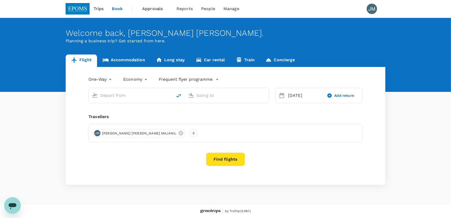
click at [119, 98] on input "text" at bounding box center [131, 95] width 62 height 8
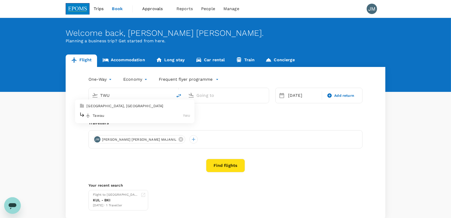
type input "Kota Kinabalu Intl (BKI)"
type input "Sultan Abdul Aziz Shah (SZB)"
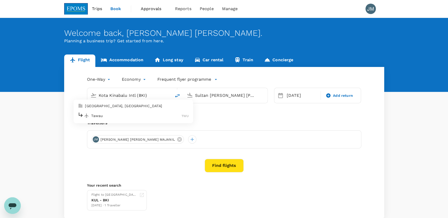
click at [146, 93] on input "Kota Kinabalu Intl (BKI)" at bounding box center [130, 95] width 62 height 8
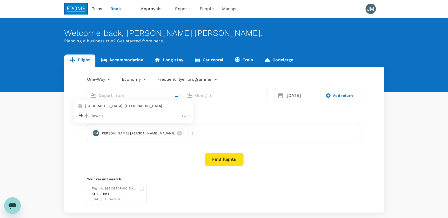
type input "Kota Kinabalu Intl (BKI)"
type input "Sultan Abdul Aziz Shah (SZB)"
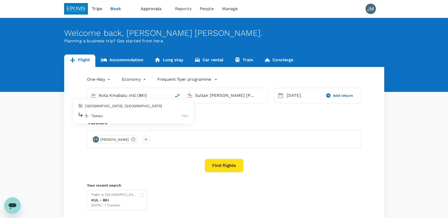
click at [151, 95] on input "Kota Kinabalu Intl (BKI)" at bounding box center [130, 95] width 62 height 8
click at [100, 115] on p "Tawau" at bounding box center [136, 115] width 90 height 5
type input "Tawau (TWU)"
click at [199, 90] on div "Sultan Abdul Aziz Shah (SZB)" at bounding box center [228, 94] width 71 height 10
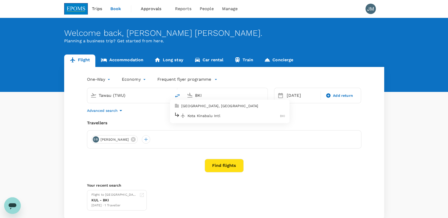
drag, startPoint x: 201, startPoint y: 120, endPoint x: 227, endPoint y: 115, distance: 25.9
click at [201, 120] on li "Kota Kinabalu Intl BKI" at bounding box center [229, 115] width 119 height 11
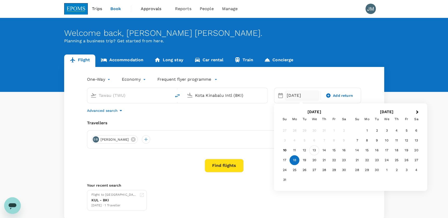
type input "Kota Kinabalu Intl (BKI)"
click at [314, 150] on div "13" at bounding box center [314, 151] width 10 height 10
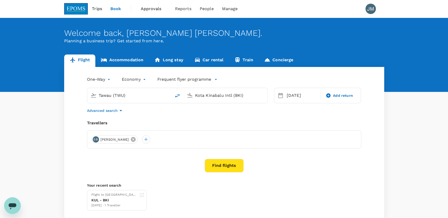
click at [136, 139] on icon at bounding box center [133, 139] width 5 height 5
click at [111, 140] on div at bounding box center [224, 139] width 274 height 18
click at [93, 142] on div at bounding box center [95, 139] width 8 height 8
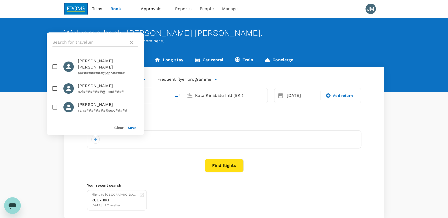
click at [80, 39] on input "text" at bounding box center [89, 42] width 74 height 8
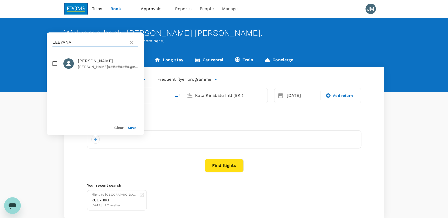
type input "LEEYANA"
click at [57, 66] on input "checkbox" at bounding box center [54, 63] width 11 height 11
checkbox input "true"
click at [130, 128] on button "Save" at bounding box center [132, 128] width 9 height 4
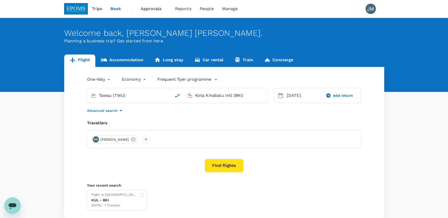
click at [211, 163] on button "Find flights" at bounding box center [224, 166] width 39 height 14
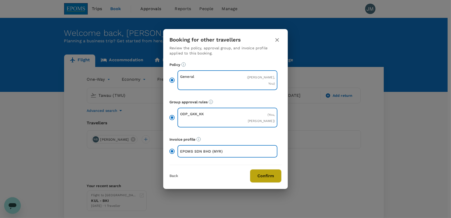
click at [262, 181] on button "Confirm" at bounding box center [266, 176] width 32 height 14
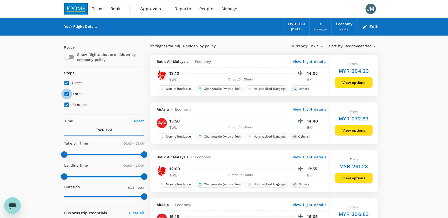
click at [66, 94] on input "1 stop" at bounding box center [66, 94] width 11 height 11
checkbox input "false"
click at [65, 104] on input "2+ stops" at bounding box center [66, 104] width 11 height 11
checkbox input "false"
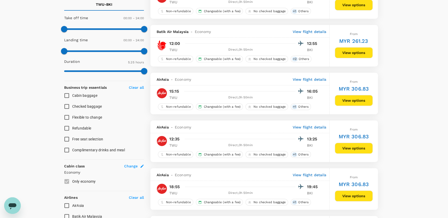
scroll to position [142, 0]
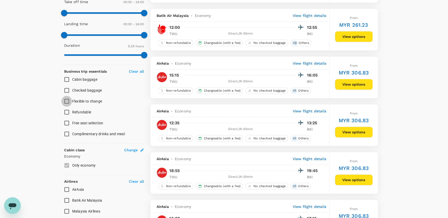
click at [65, 102] on input "Flexible to change" at bounding box center [66, 101] width 11 height 11
checkbox input "true"
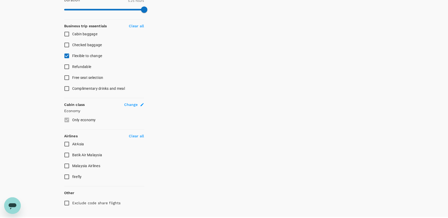
scroll to position [189, 0]
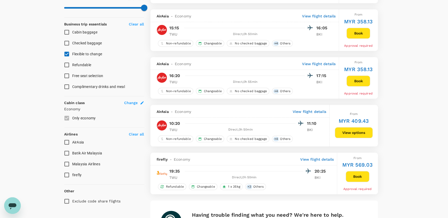
click at [66, 143] on input "AirAsia" at bounding box center [66, 142] width 11 height 11
checkbox input "true"
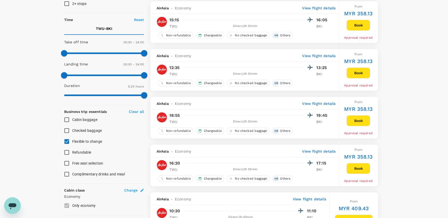
scroll to position [110, 0]
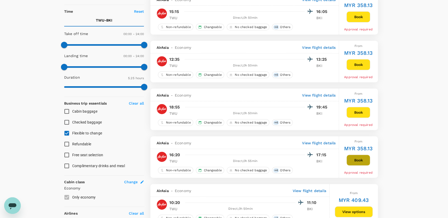
click at [361, 160] on button "Book" at bounding box center [358, 160] width 24 height 11
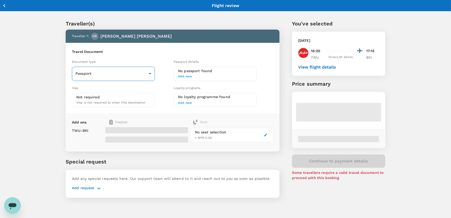
click at [116, 72] on body "Back to flight results Flight review Traveller(s) Traveller 1 : NB NOOR LEEYANA…" at bounding box center [225, 116] width 451 height 232
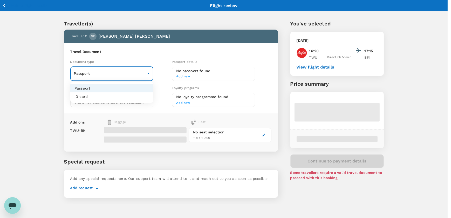
click at [96, 96] on li "ID card" at bounding box center [111, 96] width 83 height 8
type input "Id card"
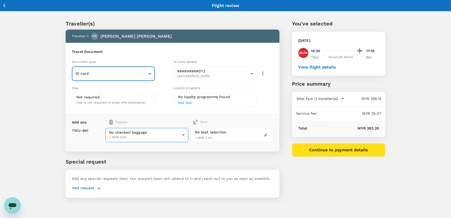
click at [168, 136] on body "Back to flight results Flight review Traveller(s) Traveller 1 : NB NOOR LEEYANA…" at bounding box center [225, 116] width 451 height 232
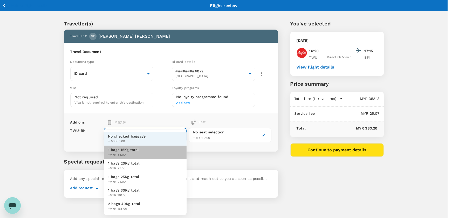
click at [132, 157] on span "+MYR 55.00" at bounding box center [123, 154] width 31 height 5
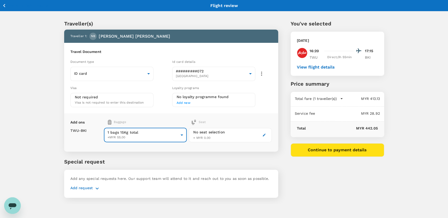
click at [232, 135] on div "No seat selection + MYR 0.00" at bounding box center [230, 135] width 83 height 14
click at [265, 134] on icon "button" at bounding box center [264, 135] width 3 height 3
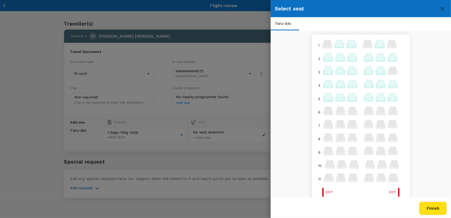
click at [213, 112] on div at bounding box center [225, 109] width 451 height 218
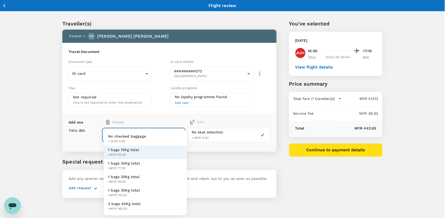
click at [158, 133] on body "Back to flight results Flight review Traveller(s) Traveller 1 : NB NOOR LEEYANA…" at bounding box center [224, 116] width 448 height 232
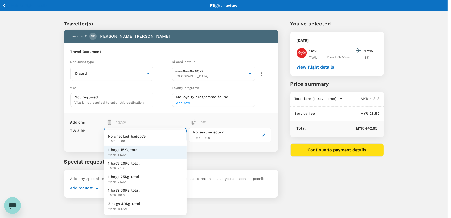
click at [122, 165] on span "1 bags 20Kg total" at bounding box center [124, 163] width 32 height 5
type input "2 - 77"
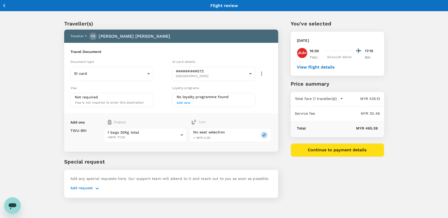
click at [264, 135] on icon "button" at bounding box center [264, 135] width 3 height 3
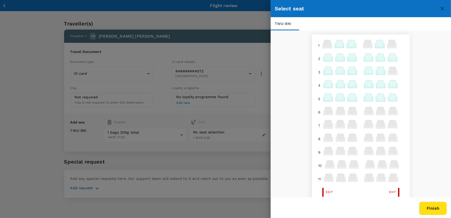
click at [390, 58] on icon at bounding box center [392, 56] width 7 height 7
click at [290, 74] on div "1 2 3 4 5 6 7 8 9 10 11 Exit Exit 12 Exit Exit 14 15 16 17 18 19 20 21 22 23 24…" at bounding box center [361, 114] width 180 height 168
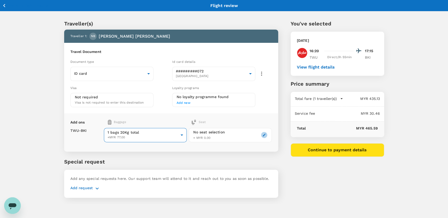
click at [140, 133] on body "Back to flight results Flight review Traveller(s) Traveller 1 : NB NOOR LEEYANA…" at bounding box center [224, 116] width 448 height 232
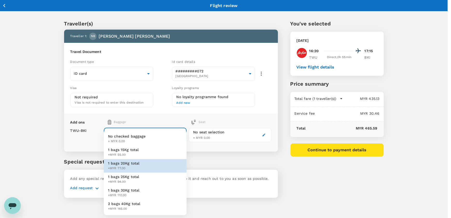
click at [123, 150] on span "1 bags 15Kg total" at bounding box center [123, 149] width 31 height 5
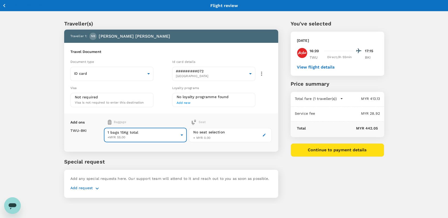
click at [154, 133] on body "Back to flight results Flight review Traveller(s) Traveller 1 : NB NOOR LEEYANA…" at bounding box center [224, 116] width 448 height 232
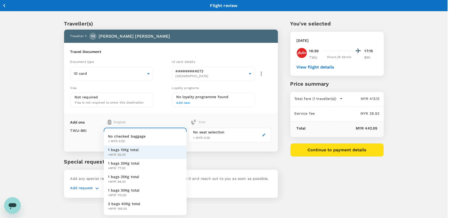
click at [132, 166] on span "+MYR 77.00" at bounding box center [124, 168] width 32 height 5
type input "2 - 77"
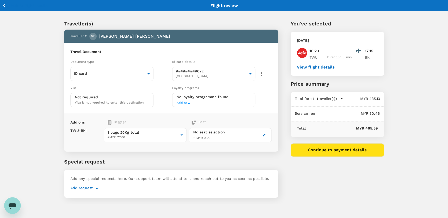
click at [95, 189] on icon "button" at bounding box center [97, 188] width 6 height 6
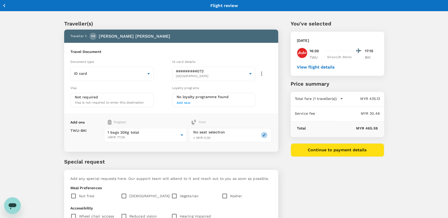
click at [261, 136] on button "button" at bounding box center [264, 135] width 6 height 6
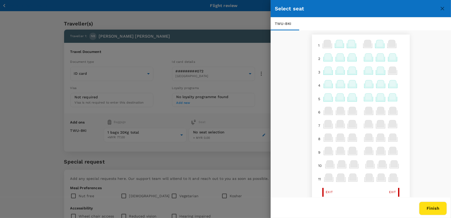
click at [389, 56] on icon at bounding box center [392, 56] width 7 height 7
click at [383, 85] on p "Select" at bounding box center [385, 86] width 11 height 5
click at [429, 205] on button "Finish" at bounding box center [433, 209] width 28 height 14
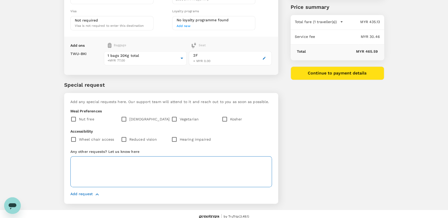
scroll to position [82, 0]
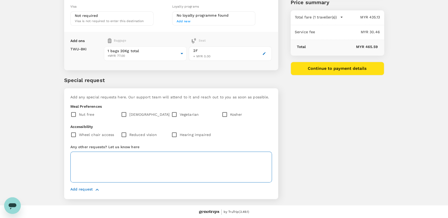
click at [103, 157] on textarea at bounding box center [170, 167] width 201 height 31
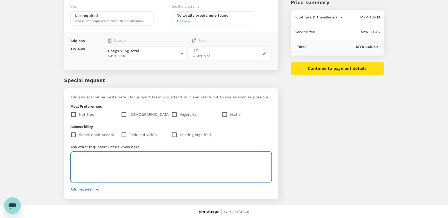
paste textarea "bukhara chicken briyani"
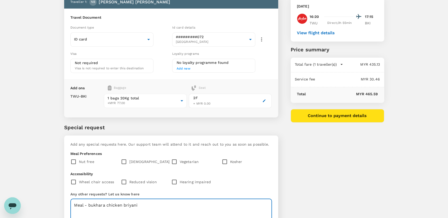
type textarea "Meal - bukhara chicken briyani"
click at [340, 134] on div "You've selected Wednesday, 13 Aug 2025 16:20 17:15 TWU Direct , 0h 55min BKI Vi…" at bounding box center [331, 113] width 106 height 280
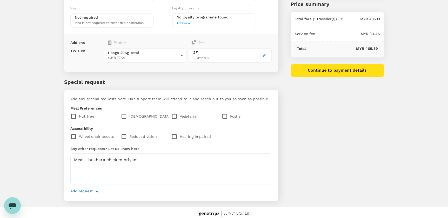
scroll to position [82, 0]
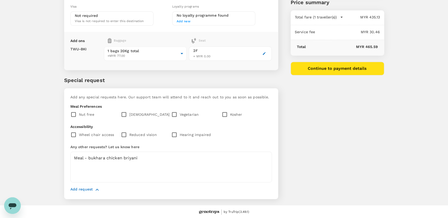
click at [341, 19] on icon "button" at bounding box center [341, 17] width 5 height 5
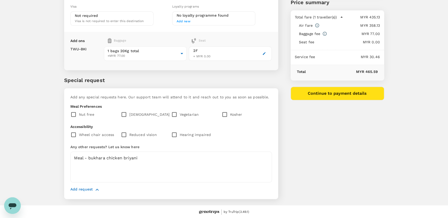
click at [371, 135] on div "You've selected Wednesday, 13 Aug 2025 16:20 17:15 TWU Direct , 0h 55min BKI Vi…" at bounding box center [331, 66] width 106 height 280
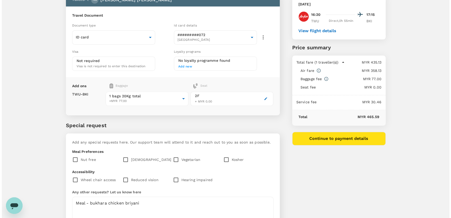
scroll to position [34, 0]
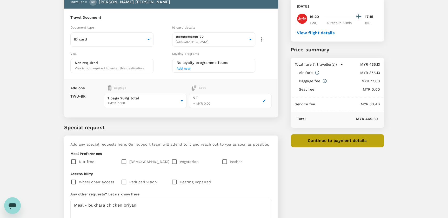
click at [335, 140] on button "Continue to payment details" at bounding box center [337, 141] width 93 height 14
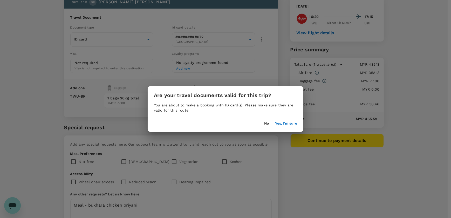
click at [291, 124] on button "Yes, I'm sure" at bounding box center [286, 124] width 22 height 4
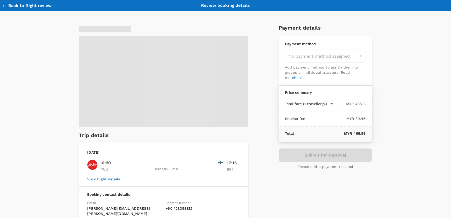
type input "9ea61a02-274a-4f65-9d5b-ca51ac7b2cfc"
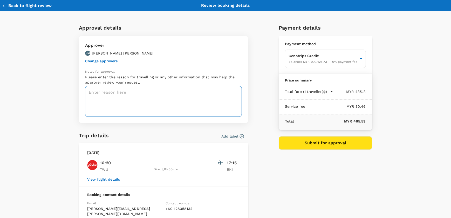
click at [103, 90] on textarea at bounding box center [163, 101] width 157 height 31
paste textarea "EPOMS-OPS-GKA-TRF/25-021"
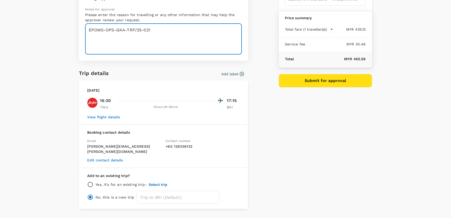
scroll to position [71, 0]
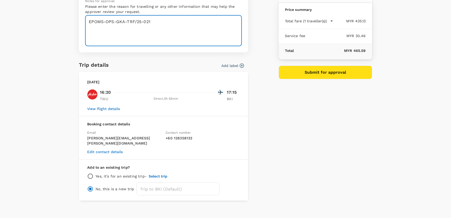
click at [111, 108] on button "View flight details" at bounding box center [103, 109] width 33 height 4
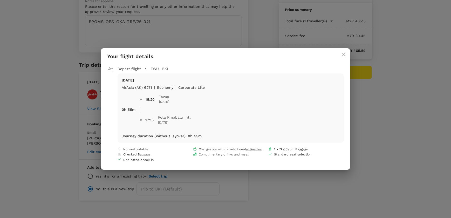
click at [190, 37] on div "Your flight details Depart flight TWU - BKI Wed, 13 Aug AirAsia (AK) 6271 | eco…" at bounding box center [225, 109] width 451 height 218
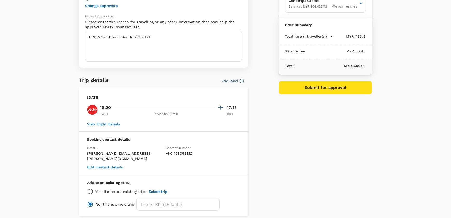
scroll to position [47, 0]
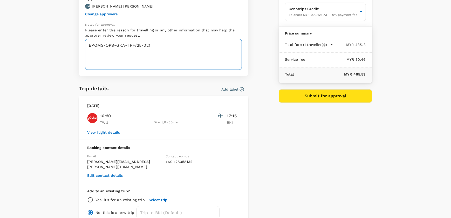
click at [185, 51] on textarea "EPOMS-OPS-GKA-TRF/25-021" at bounding box center [163, 54] width 157 height 31
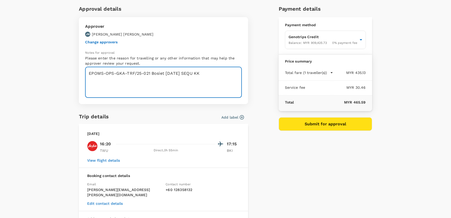
scroll to position [0, 0]
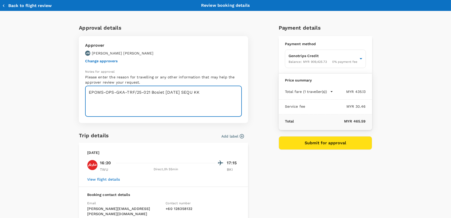
type textarea "EPOMS-OPS-GKA-TRF/25-021 Bosiet 14/8/2025 SEQU KK"
click at [341, 145] on button "Submit for approval" at bounding box center [325, 143] width 93 height 14
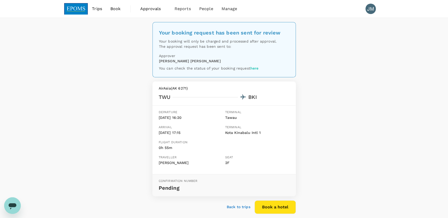
click at [378, 130] on div "Your booking request has been sent for review Your booking will only be charged…" at bounding box center [224, 124] width 448 height 213
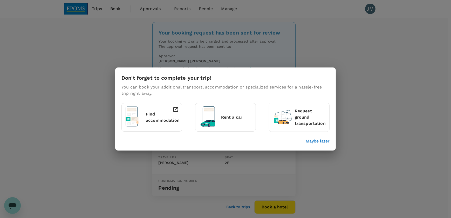
click at [324, 139] on p "Maybe later" at bounding box center [318, 141] width 24 height 6
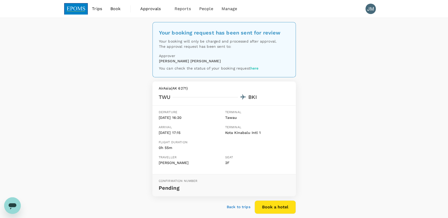
click at [338, 137] on div "Your booking request has been sent for review Your booking will only be charged…" at bounding box center [224, 124] width 448 height 213
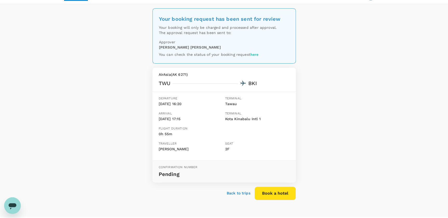
scroll to position [26, 0]
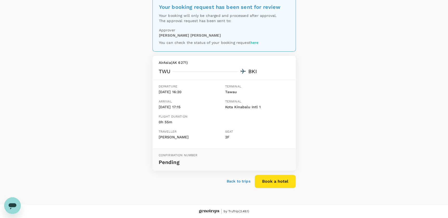
click at [232, 179] on p "Back to trips" at bounding box center [239, 181] width 24 height 5
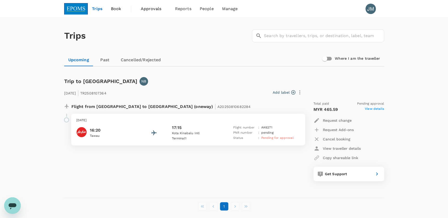
click at [119, 6] on span "Book" at bounding box center [116, 9] width 10 height 6
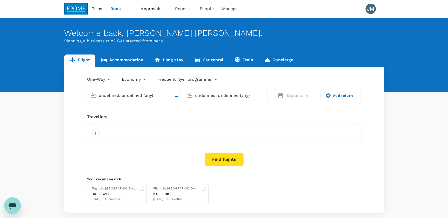
type input "Tawau (TWU)"
type input "Kota Kinabalu Intl (BKI)"
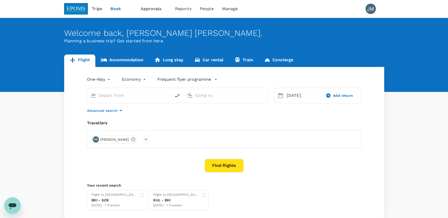
type input "Tawau (TWU)"
type input "Kota Kinabalu Intl (BKI)"
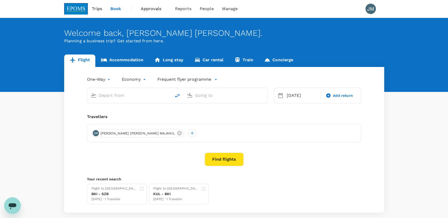
type input "Tawau (TWU)"
type input "Kota Kinabalu Intl (BKI)"
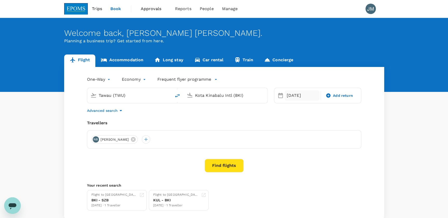
click at [293, 94] on div "13 Aug" at bounding box center [302, 95] width 35 height 10
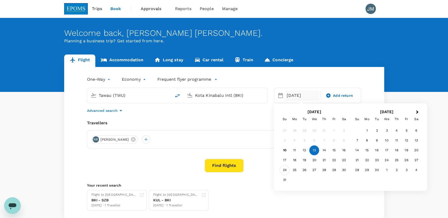
click at [285, 171] on div "24" at bounding box center [285, 170] width 10 height 10
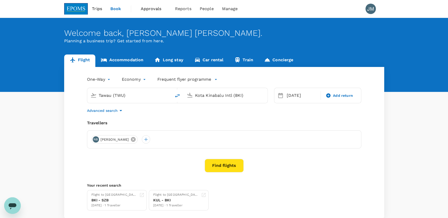
click at [136, 140] on icon at bounding box center [133, 139] width 5 height 5
click at [127, 140] on div at bounding box center [224, 139] width 274 height 18
click at [92, 140] on div at bounding box center [95, 139] width 8 height 8
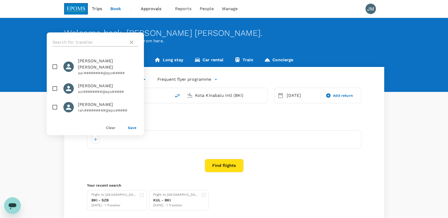
click at [92, 39] on input "text" at bounding box center [89, 42] width 74 height 8
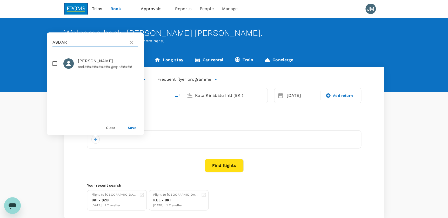
type input "ASDAR"
click at [95, 63] on span "ASDAR MOHAMMAD" at bounding box center [108, 61] width 60 height 6
checkbox input "true"
click at [131, 128] on button "Save" at bounding box center [132, 128] width 9 height 4
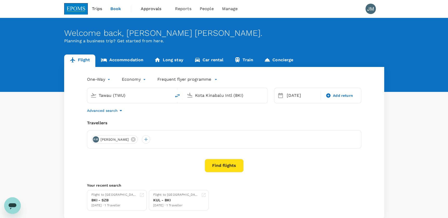
click at [218, 173] on div "One-Way oneway Economy economy Frequent flyer programme Tawau (TWU) Kota Kinaba…" at bounding box center [224, 143] width 320 height 152
click at [223, 167] on button "Find flights" at bounding box center [224, 166] width 39 height 14
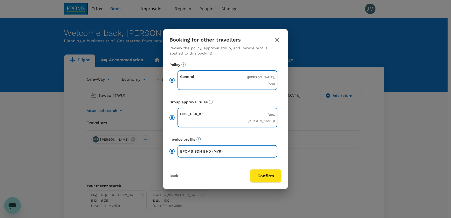
click at [268, 184] on div "Booking for other travellers Review the policy, approval group, and invoice pro…" at bounding box center [225, 109] width 125 height 160
click at [267, 176] on button "Confirm" at bounding box center [266, 176] width 32 height 14
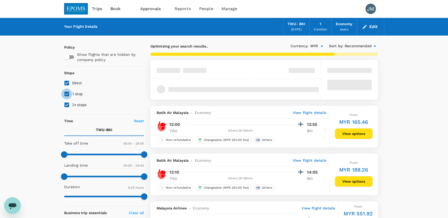
click at [70, 95] on input "1 stop" at bounding box center [66, 94] width 11 height 11
checkbox input "false"
click at [70, 102] on input "2+ stops" at bounding box center [66, 104] width 11 height 11
checkbox input "false"
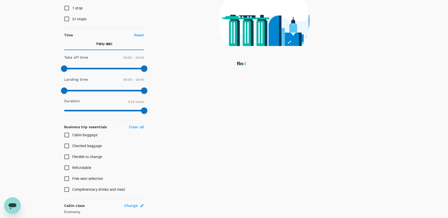
scroll to position [94, 0]
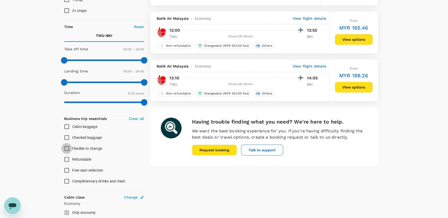
click at [64, 147] on input "Flexible to change" at bounding box center [66, 148] width 11 height 11
checkbox input "true"
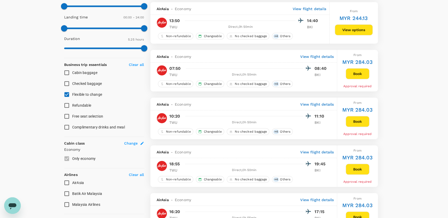
scroll to position [153, 0]
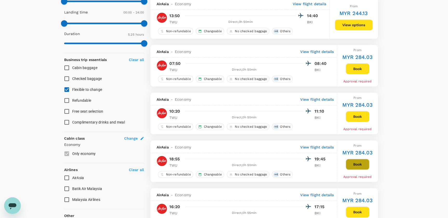
click at [348, 162] on button "Book" at bounding box center [358, 164] width 24 height 11
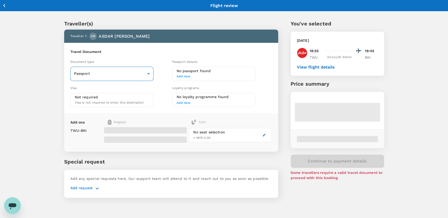
click at [122, 73] on body "Back to flight results Flight review Traveller(s) Traveller 1 : AM ASDAR MOHAMM…" at bounding box center [224, 116] width 448 height 232
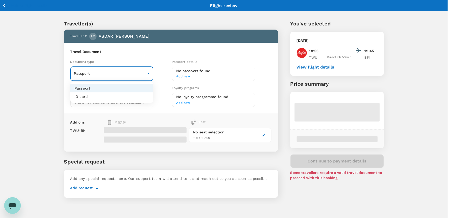
click at [98, 96] on li "ID card" at bounding box center [111, 96] width 83 height 8
type input "Id card"
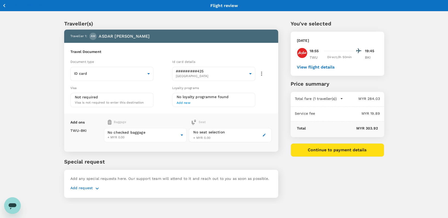
click at [157, 118] on div "Add ons Baggage Seat TWU - BKI No checked baggage + MYR 0.00 ​ No seat selectio…" at bounding box center [171, 132] width 214 height 38
click at [137, 136] on body "Back to flight results Flight review Traveller(s) Traveller 1 : AM ASDAR MOHAMM…" at bounding box center [224, 116] width 448 height 232
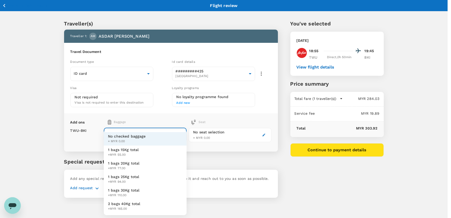
click at [135, 167] on span "+MYR 77.00" at bounding box center [124, 168] width 32 height 5
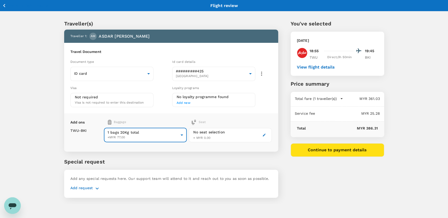
click at [155, 133] on body "Back to flight results Flight review Traveller(s) Traveller 1 : AM ASDAR MOHAMM…" at bounding box center [224, 116] width 448 height 232
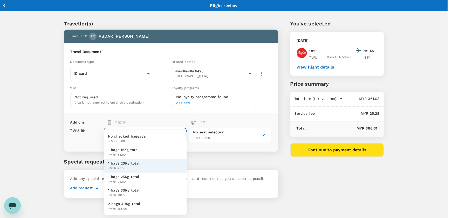
click at [133, 178] on span "1 bags 25Kg total" at bounding box center [123, 176] width 31 height 5
type input "3 - 94"
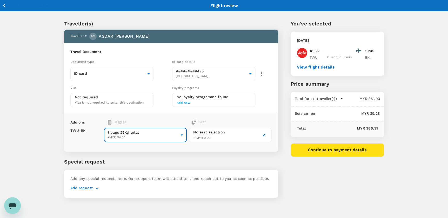
click at [265, 135] on icon "button" at bounding box center [264, 135] width 3 height 3
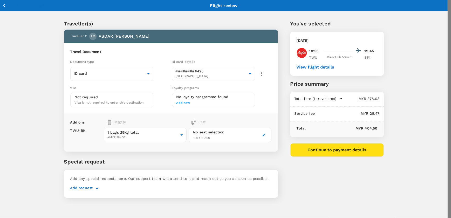
click at [386, 73] on p "Select" at bounding box center [374, 75] width 44 height 5
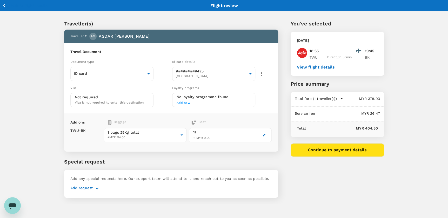
click at [96, 190] on icon "button" at bounding box center [97, 188] width 6 height 6
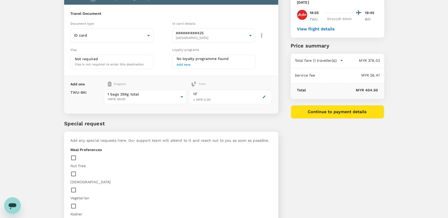
scroll to position [82, 0]
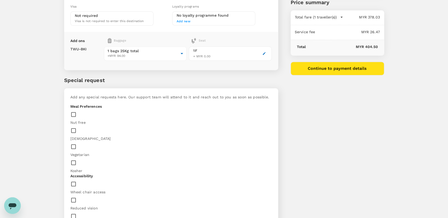
paste textarea "bukhara chicken briyani"
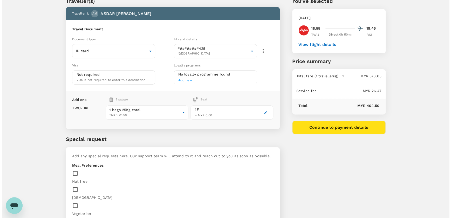
scroll to position [11, 0]
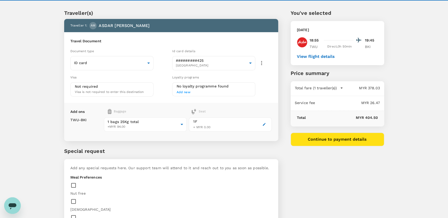
type textarea "Meal - Bukhara Chicken Briyani"
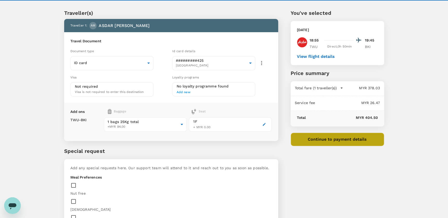
click at [334, 141] on button "Continue to payment details" at bounding box center [337, 140] width 93 height 14
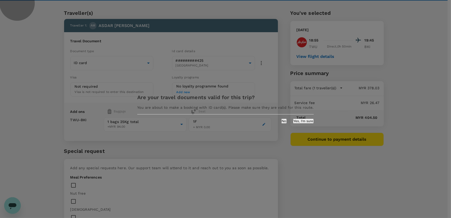
click at [293, 124] on button "Yes, I'm sure" at bounding box center [303, 121] width 21 height 5
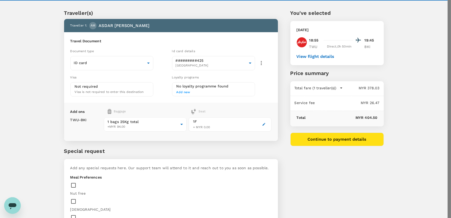
type input "9ea61a02-274a-4f65-9d5b-ca51ac7b2cfc"
paste textarea "EPOMS-OPS-GKA-TRF/25-037"
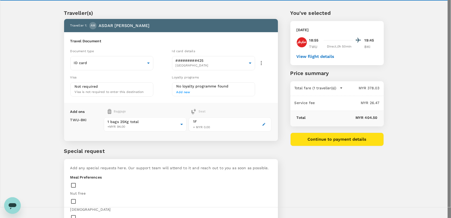
paste textarea "BOSIET REFRESHER TRAINING ON 25 AUGUST 2025 AT SEQUTAS KK"
type textarea "EPOMS-OPS-GKA-TRF/25-037 BOSIET REFRESHER TRAINING ON 25/08/2025 AT SEQU KK"
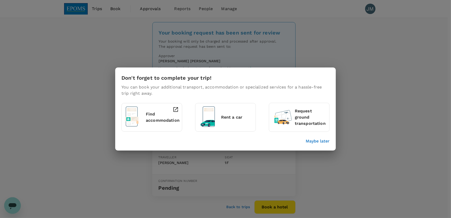
click at [313, 142] on p "Maybe later" at bounding box center [318, 141] width 24 height 6
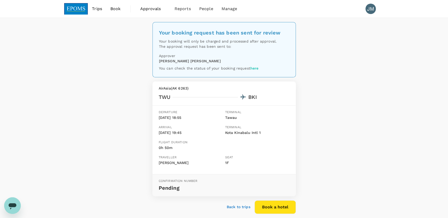
click at [318, 151] on div "Your booking request has been sent for review Your booking will only be charged…" at bounding box center [224, 124] width 448 height 213
